Goal: Communication & Community: Answer question/provide support

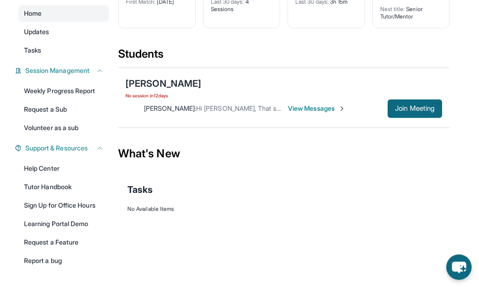
scroll to position [91, 0]
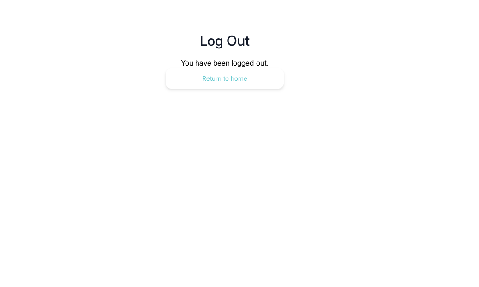
click at [217, 87] on button "Return to home" at bounding box center [225, 78] width 118 height 20
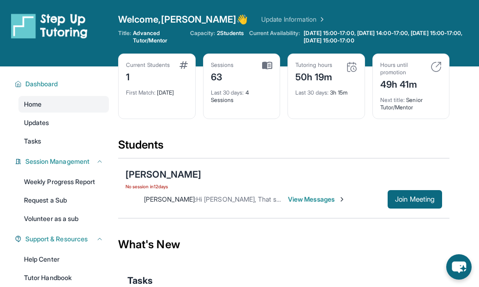
scroll to position [60, 0]
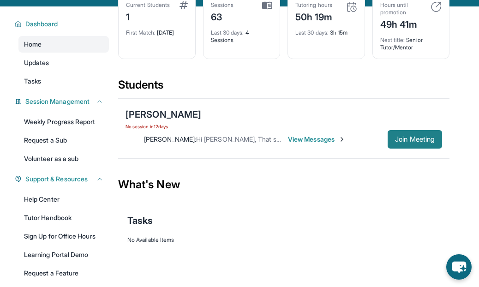
click at [437, 143] on button "Join Meeting" at bounding box center [414, 139] width 54 height 18
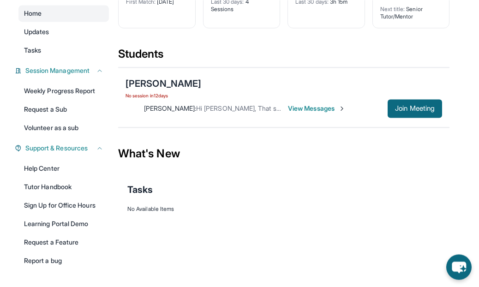
scroll to position [91, 0]
click at [417, 110] on span "Join Meeting" at bounding box center [415, 109] width 40 height 6
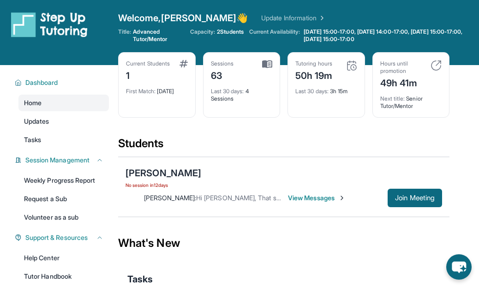
scroll to position [29, 0]
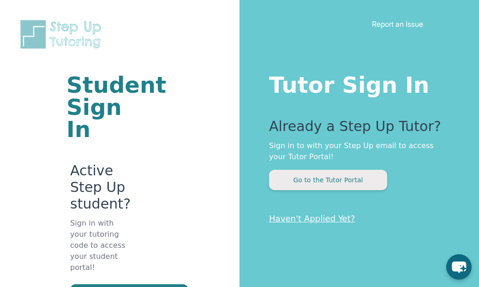
click at [324, 181] on button "Go to the Tutor Portal" at bounding box center [328, 180] width 118 height 20
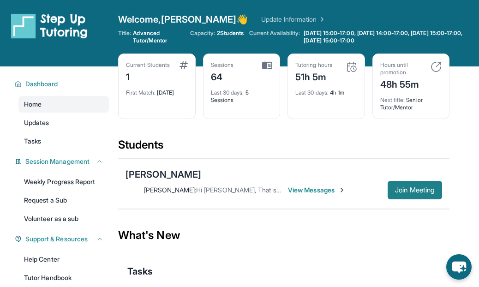
click at [408, 190] on span "Join Meeting" at bounding box center [415, 190] width 40 height 6
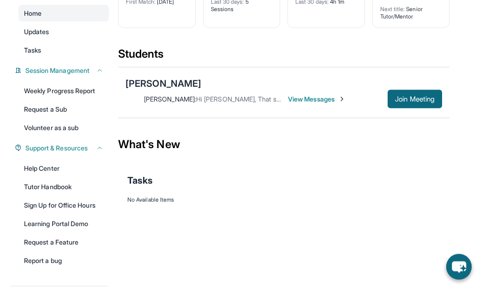
scroll to position [91, 0]
